Goal: Find specific page/section: Find specific page/section

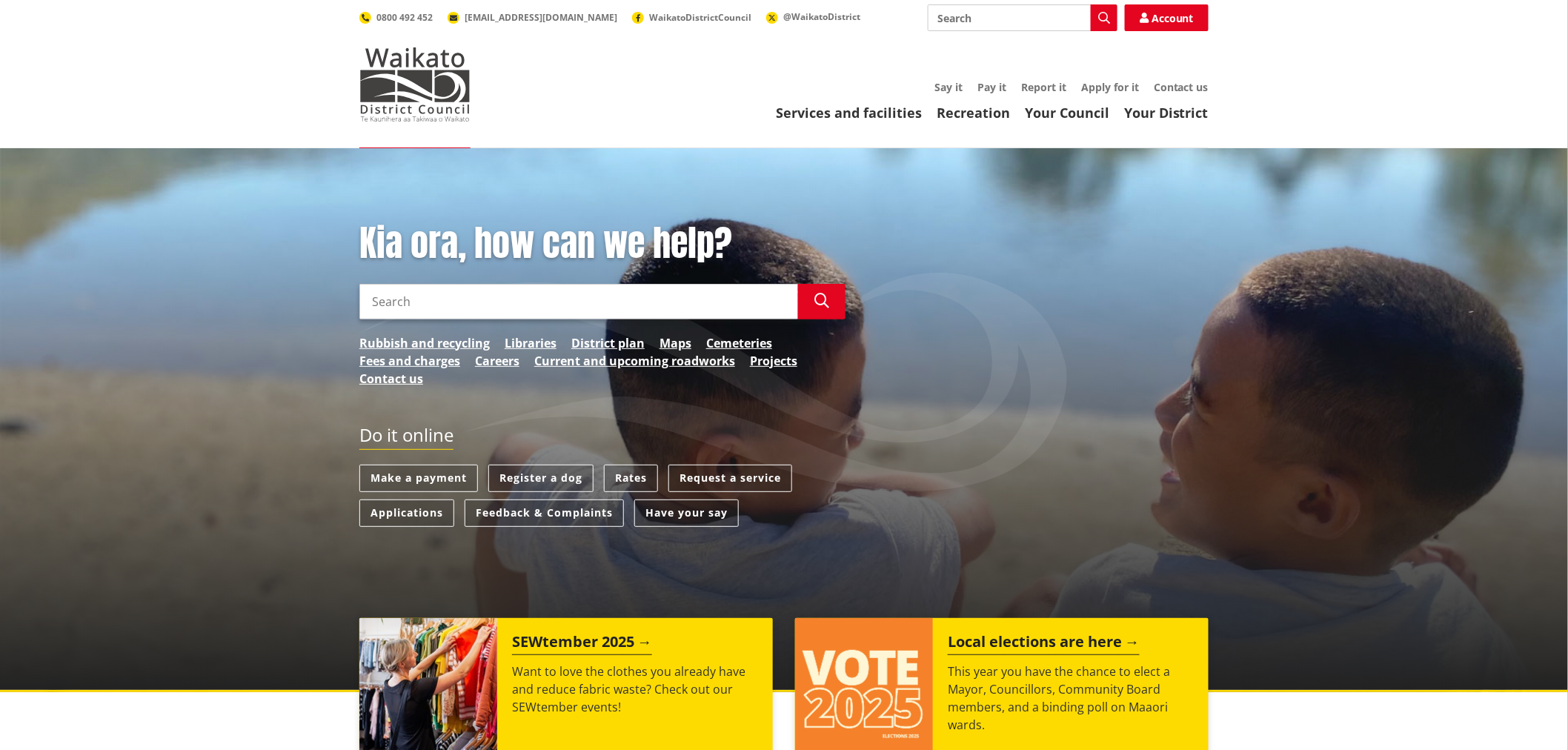
click at [1067, 117] on link "Your Council" at bounding box center [1067, 112] width 85 height 18
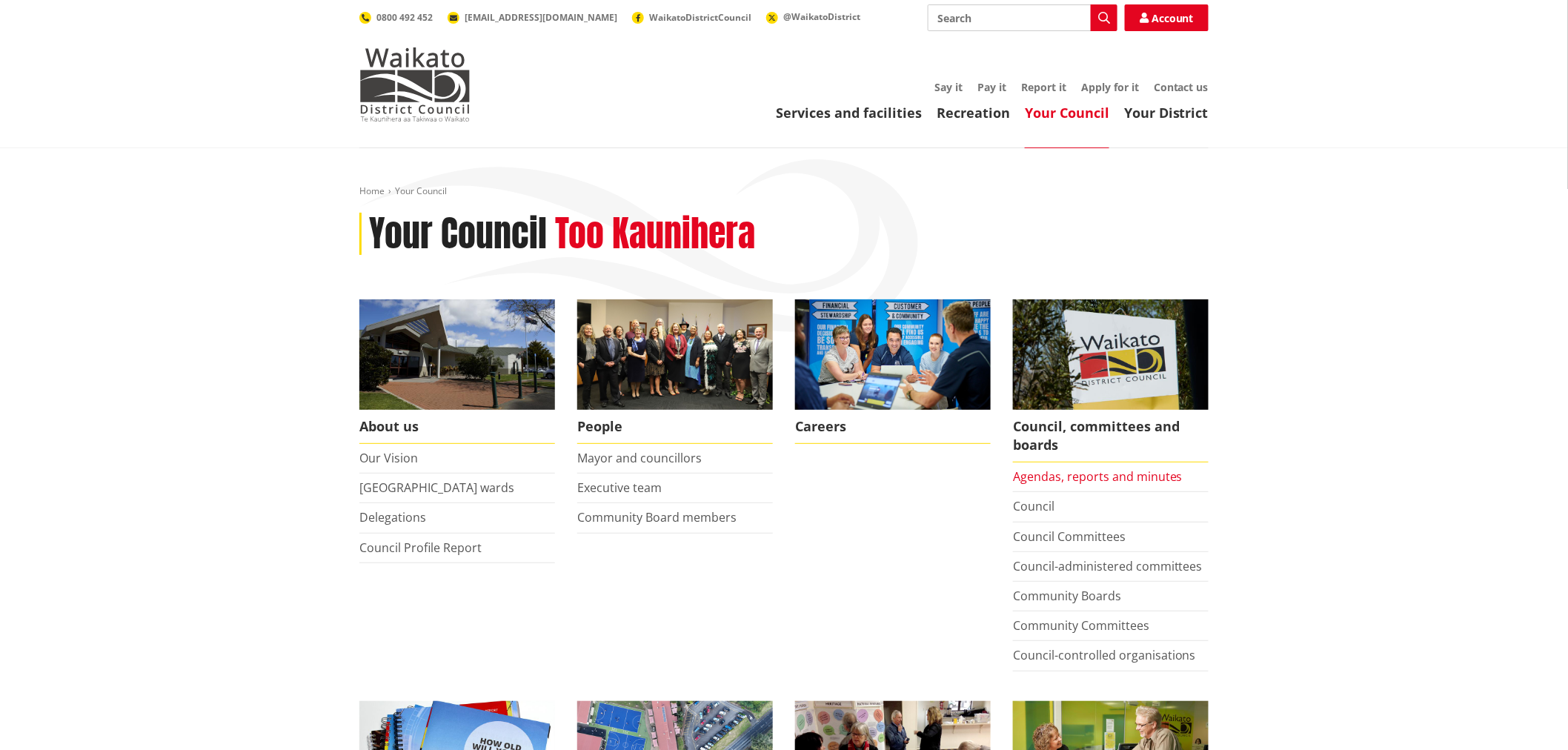
click at [1068, 479] on link "Agendas, reports and minutes" at bounding box center [1097, 476] width 170 height 16
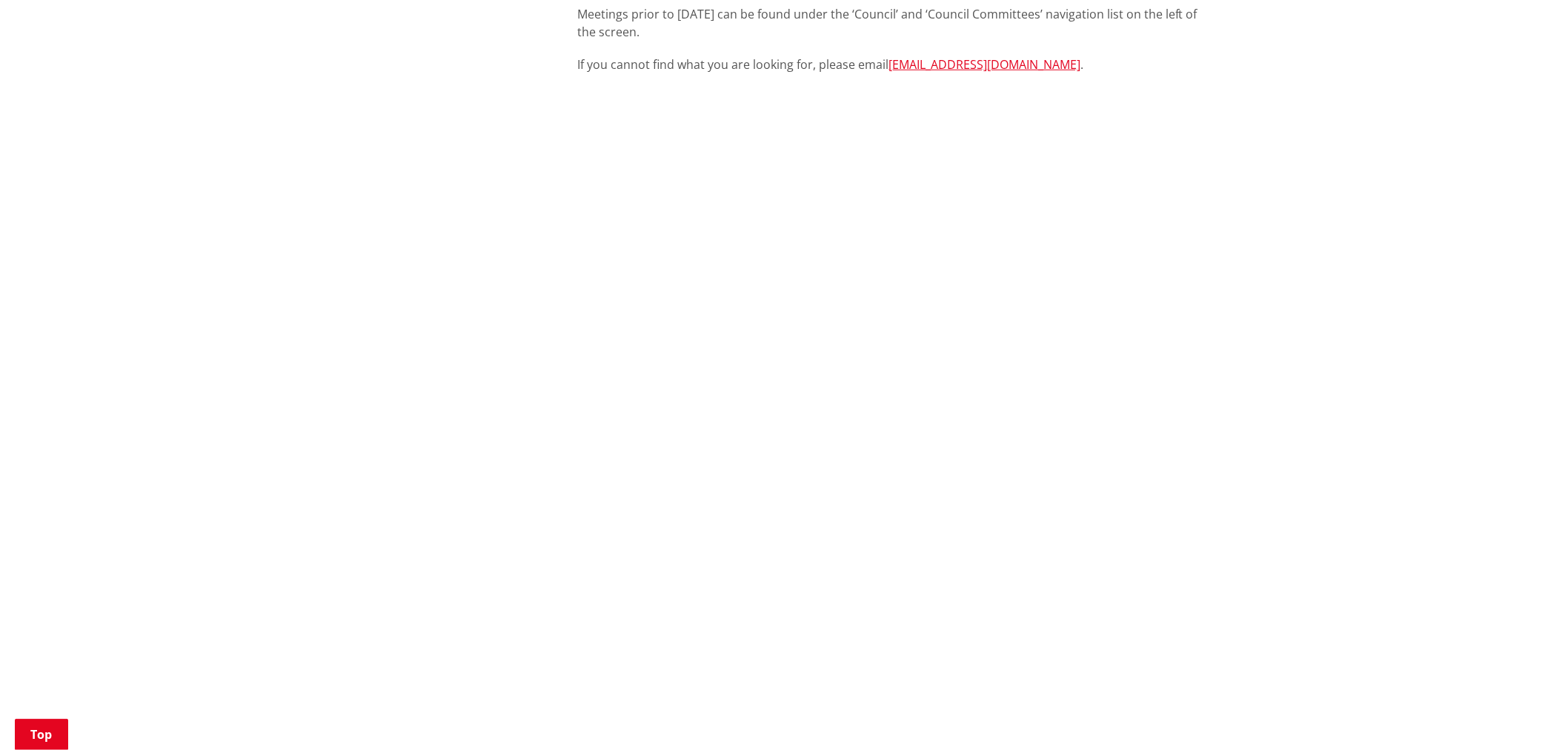
scroll to position [576, 0]
